Goal: Information Seeking & Learning: Learn about a topic

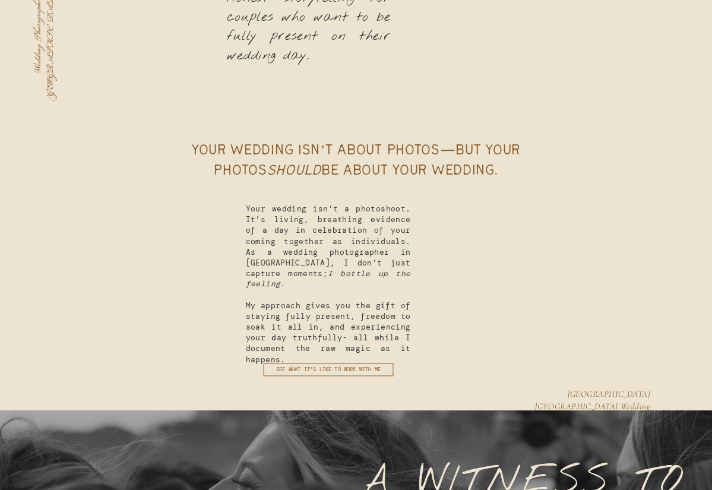
scroll to position [4484, 0]
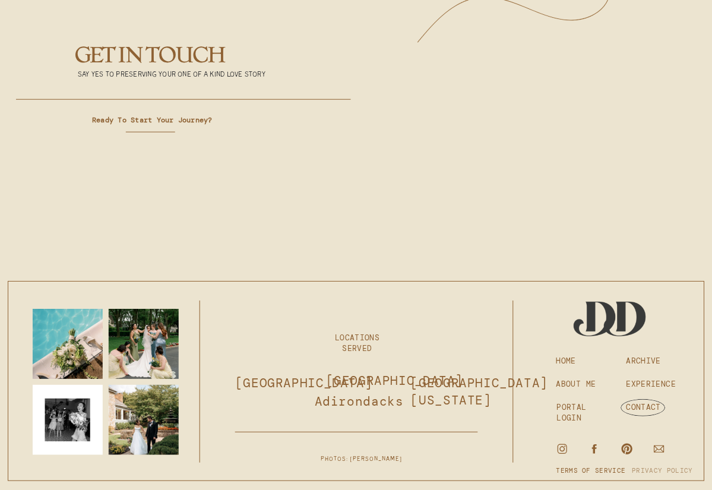
click at [639, 470] on h3 "PRIVACY POLICY" at bounding box center [667, 471] width 71 height 11
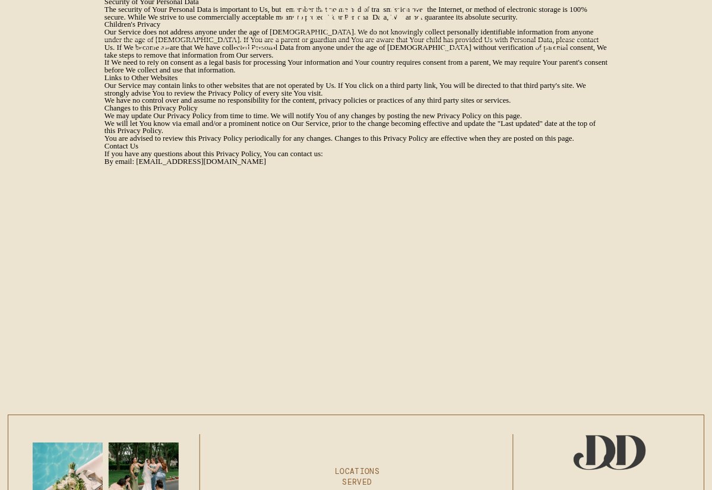
scroll to position [1284, 0]
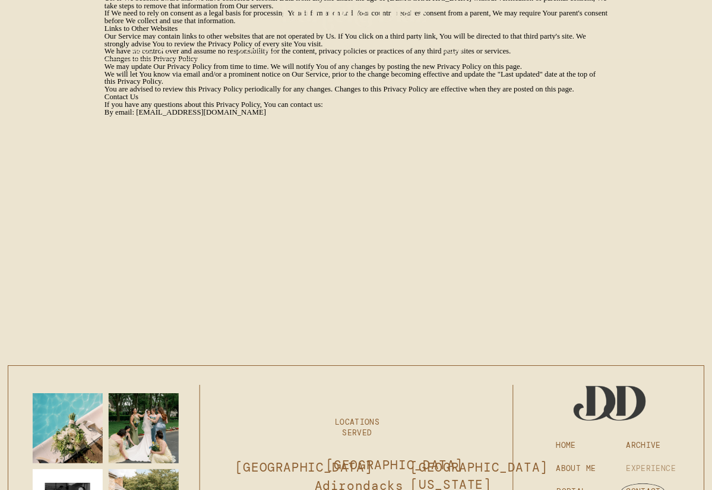
click at [647, 467] on h3 "EXPERIENCE" at bounding box center [653, 468] width 54 height 11
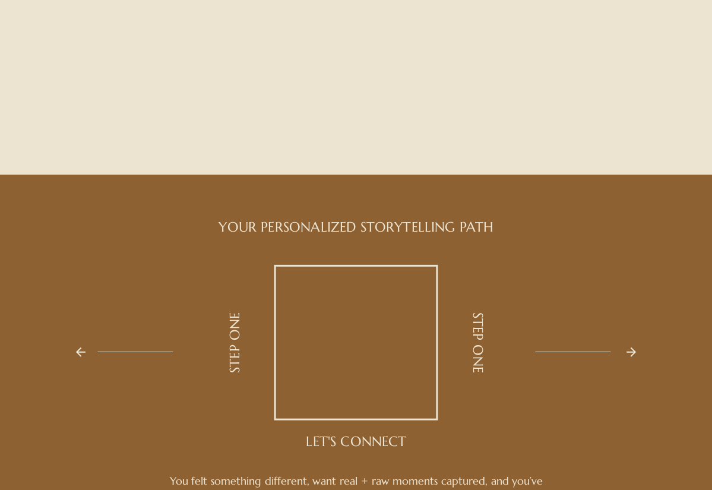
scroll to position [4833, 0]
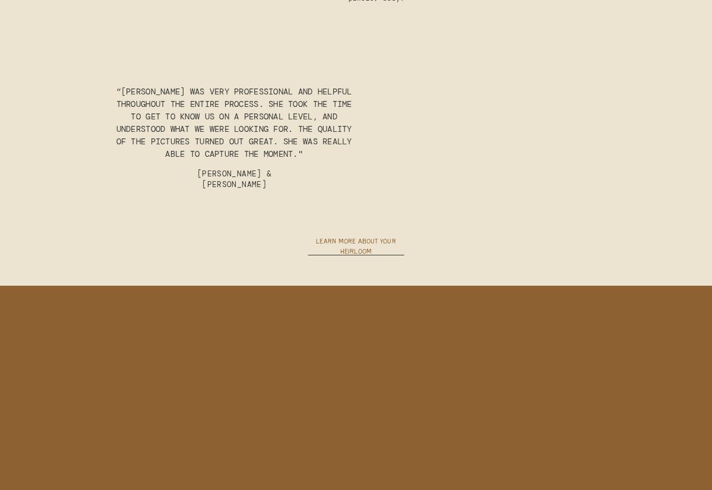
click at [324, 242] on h3 "learn more about your heirloom" at bounding box center [356, 243] width 107 height 12
